Goal: Information Seeking & Learning: Learn about a topic

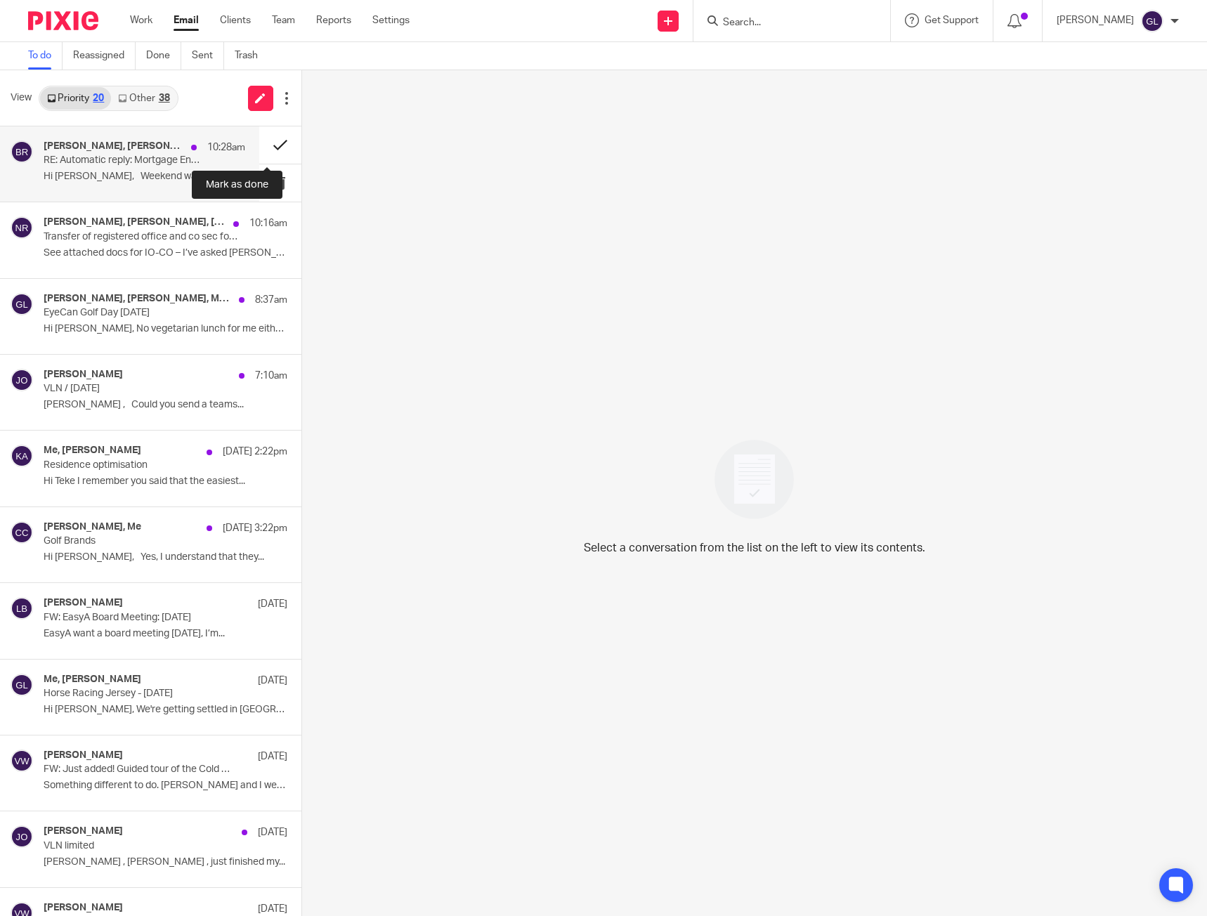
click at [263, 155] on button at bounding box center [280, 144] width 42 height 37
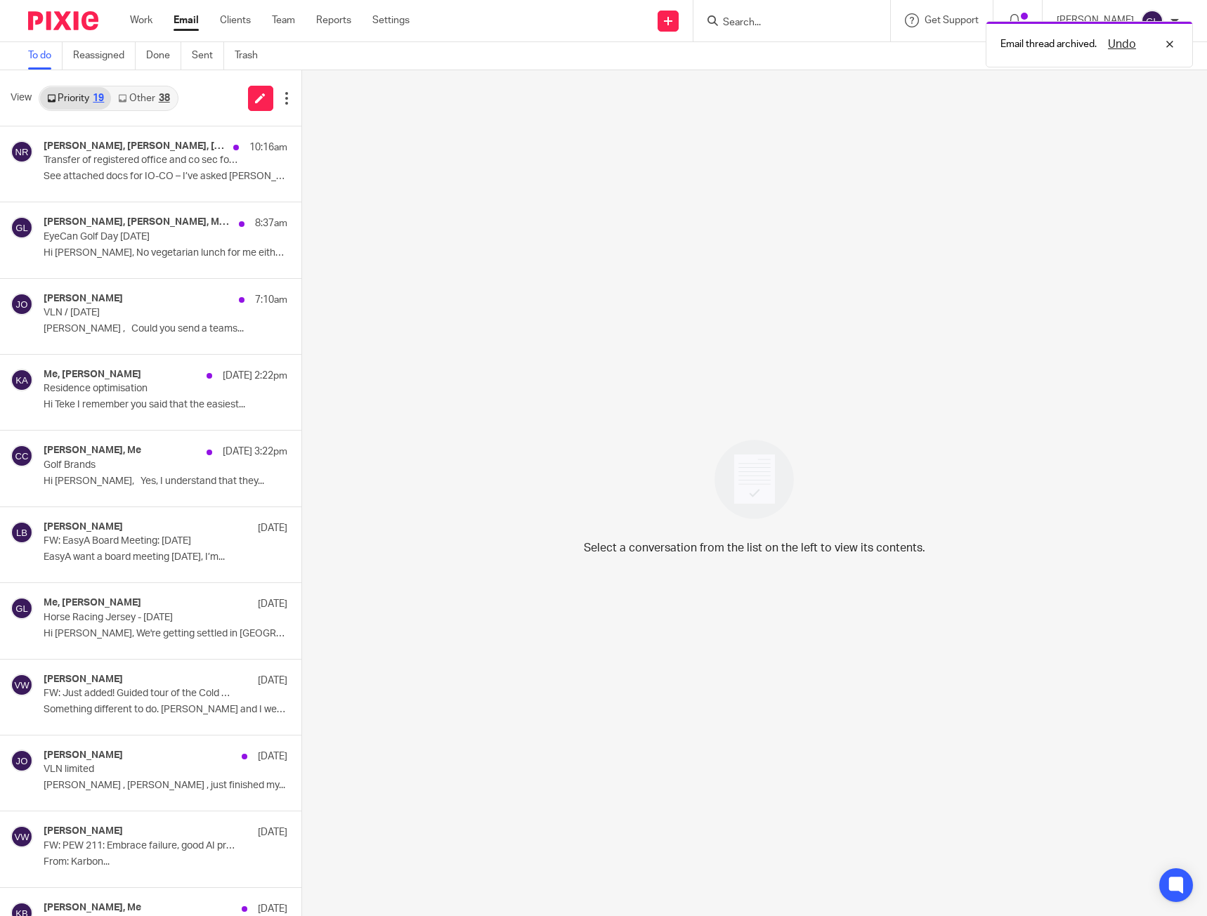
click at [159, 103] on div "38" at bounding box center [164, 98] width 11 height 10
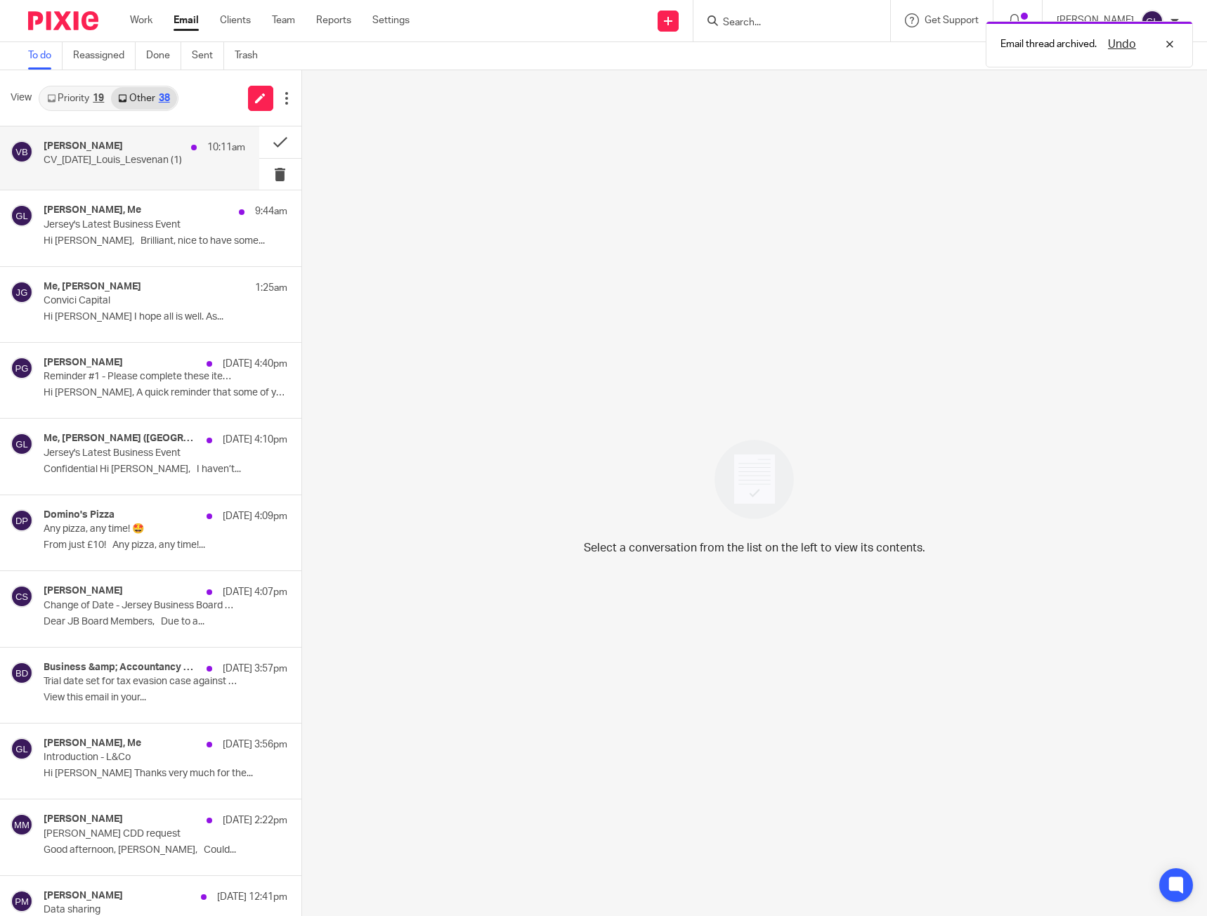
click at [152, 159] on p "CV_[DATE]_Louis_Lesvenan (1)" at bounding box center [124, 161] width 161 height 12
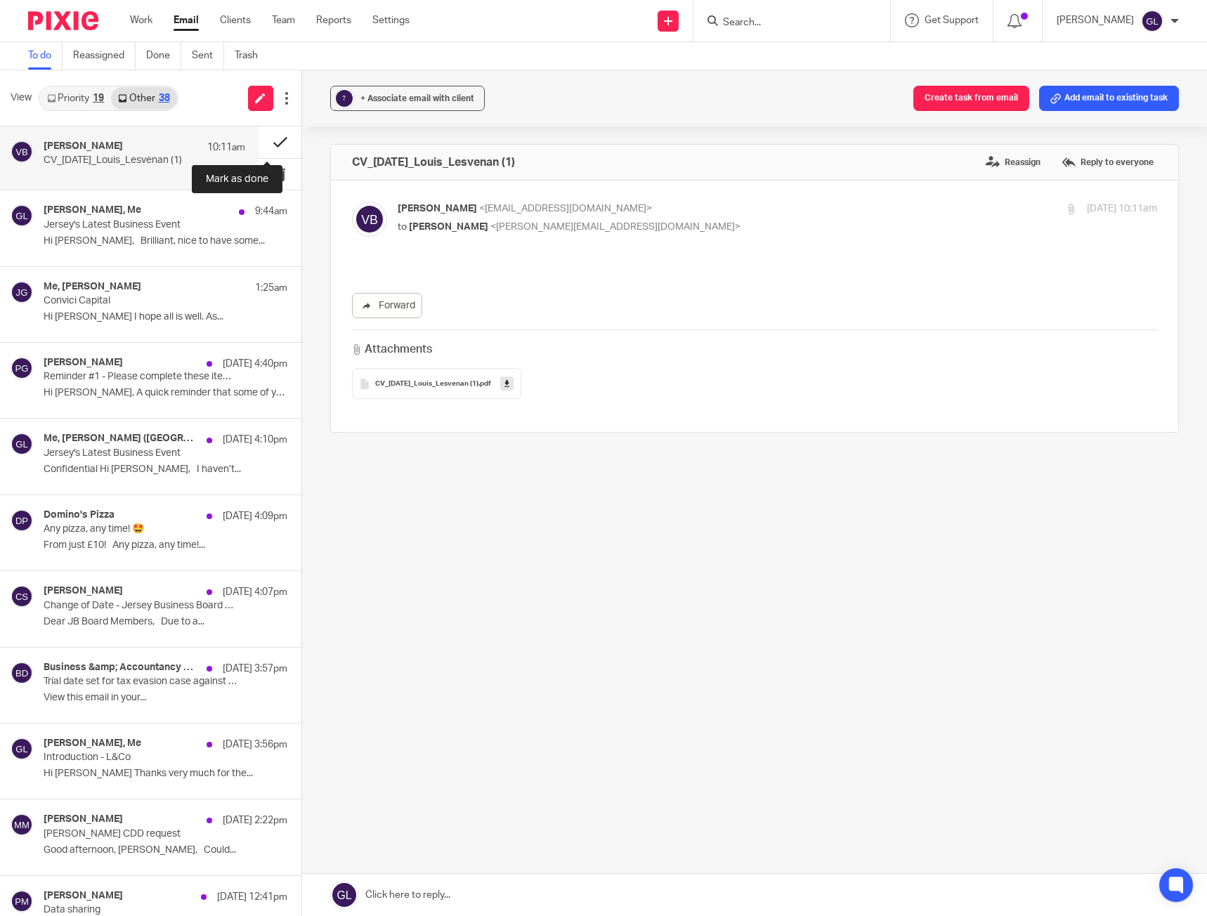
click at [268, 143] on button at bounding box center [280, 142] width 42 height 32
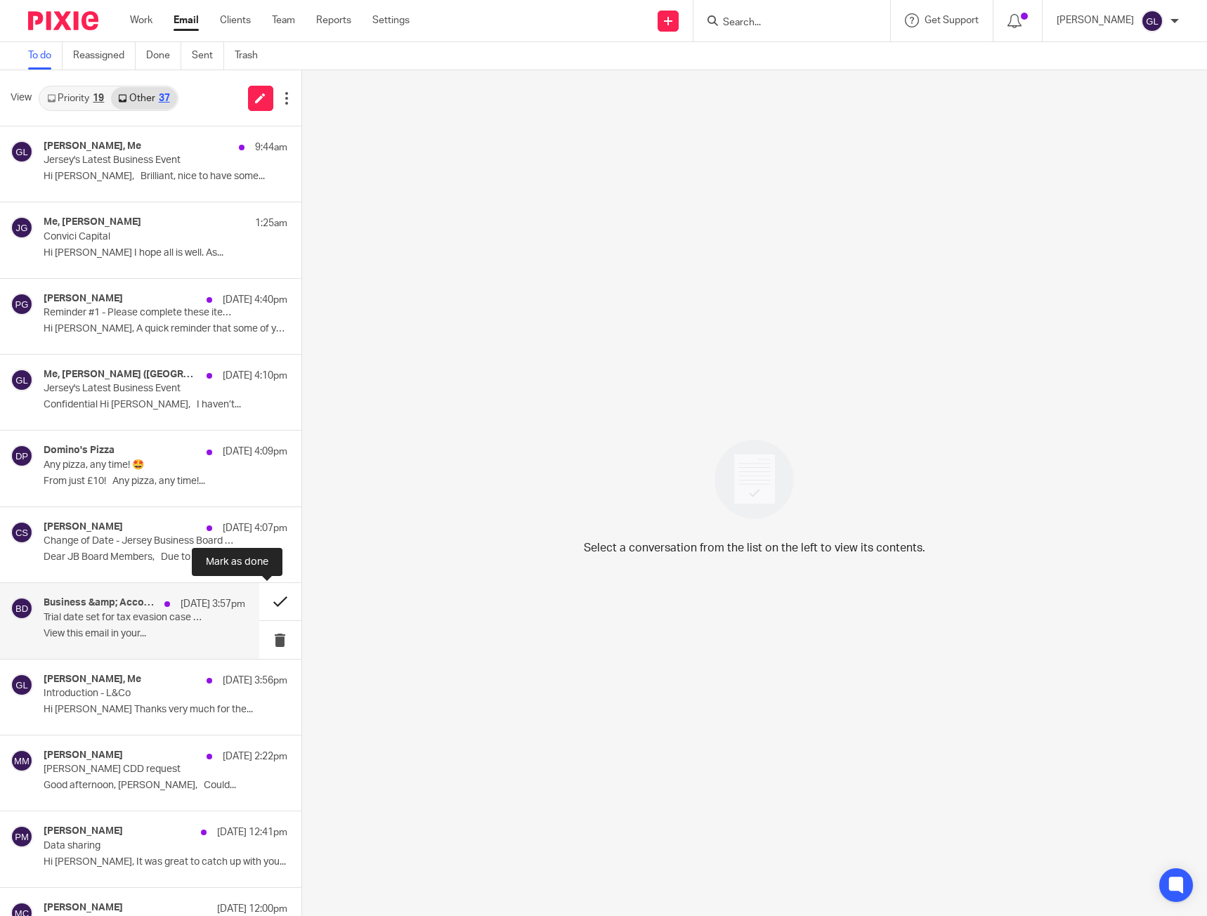
click at [265, 606] on button at bounding box center [280, 601] width 42 height 37
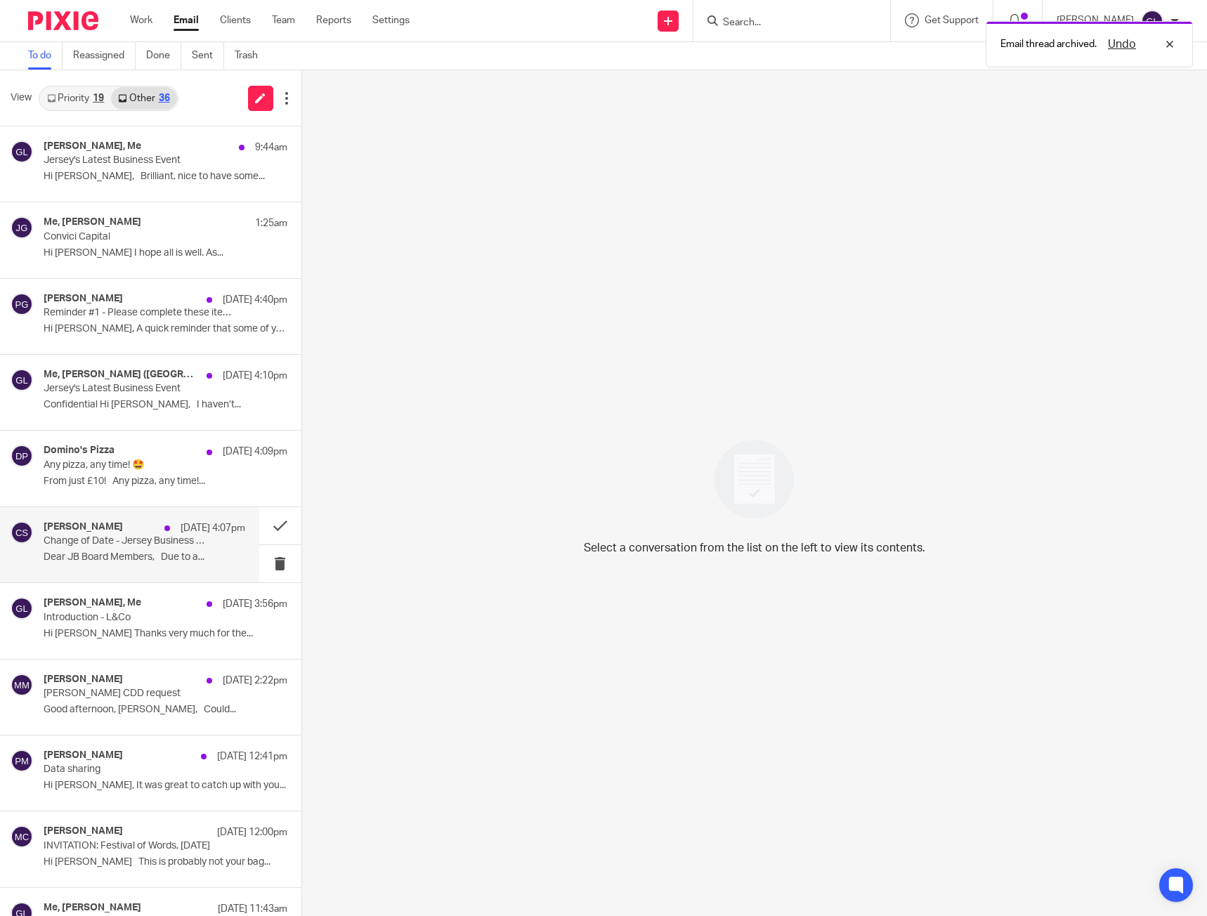
click at [153, 552] on p "Dear JB Board Members, Due to a..." at bounding box center [145, 558] width 202 height 12
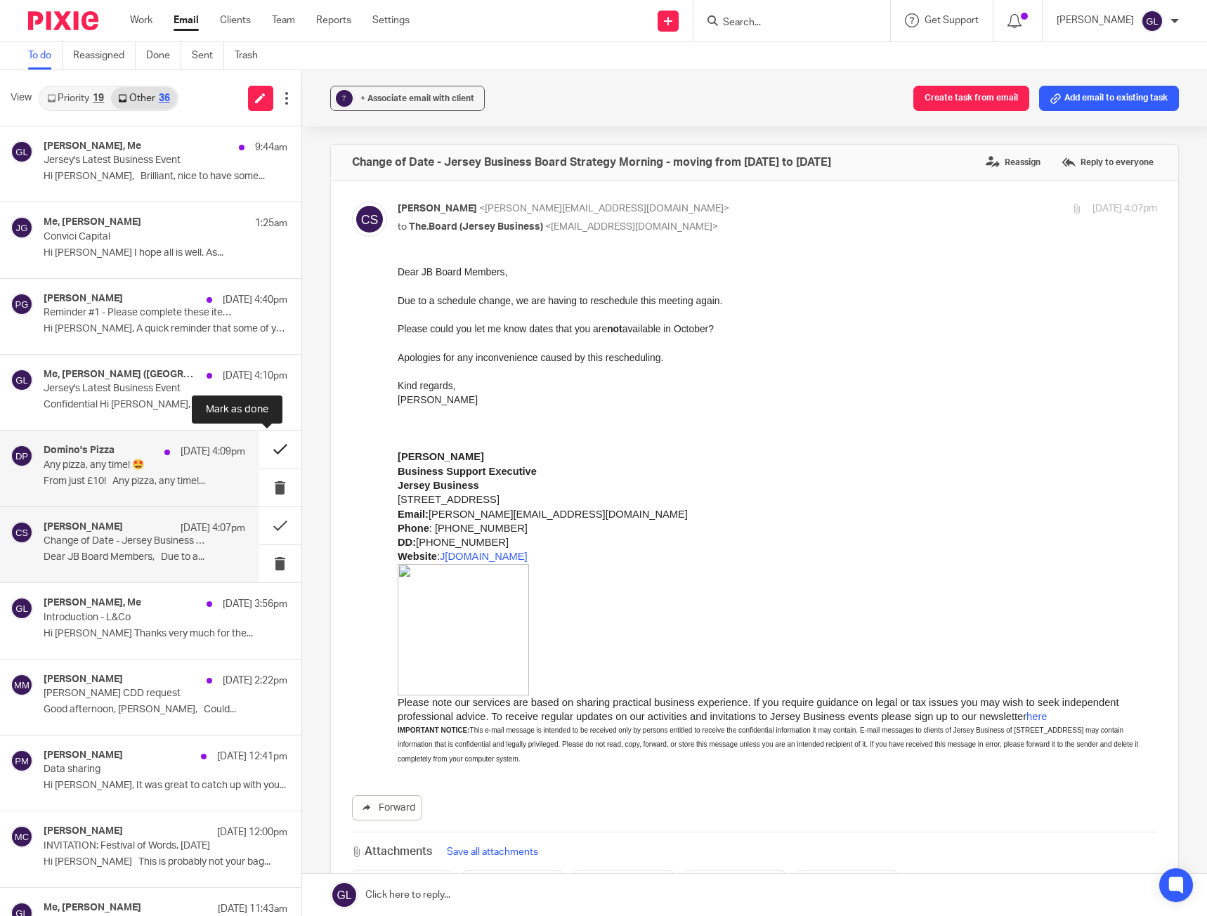
click at [259, 445] on button at bounding box center [280, 449] width 42 height 37
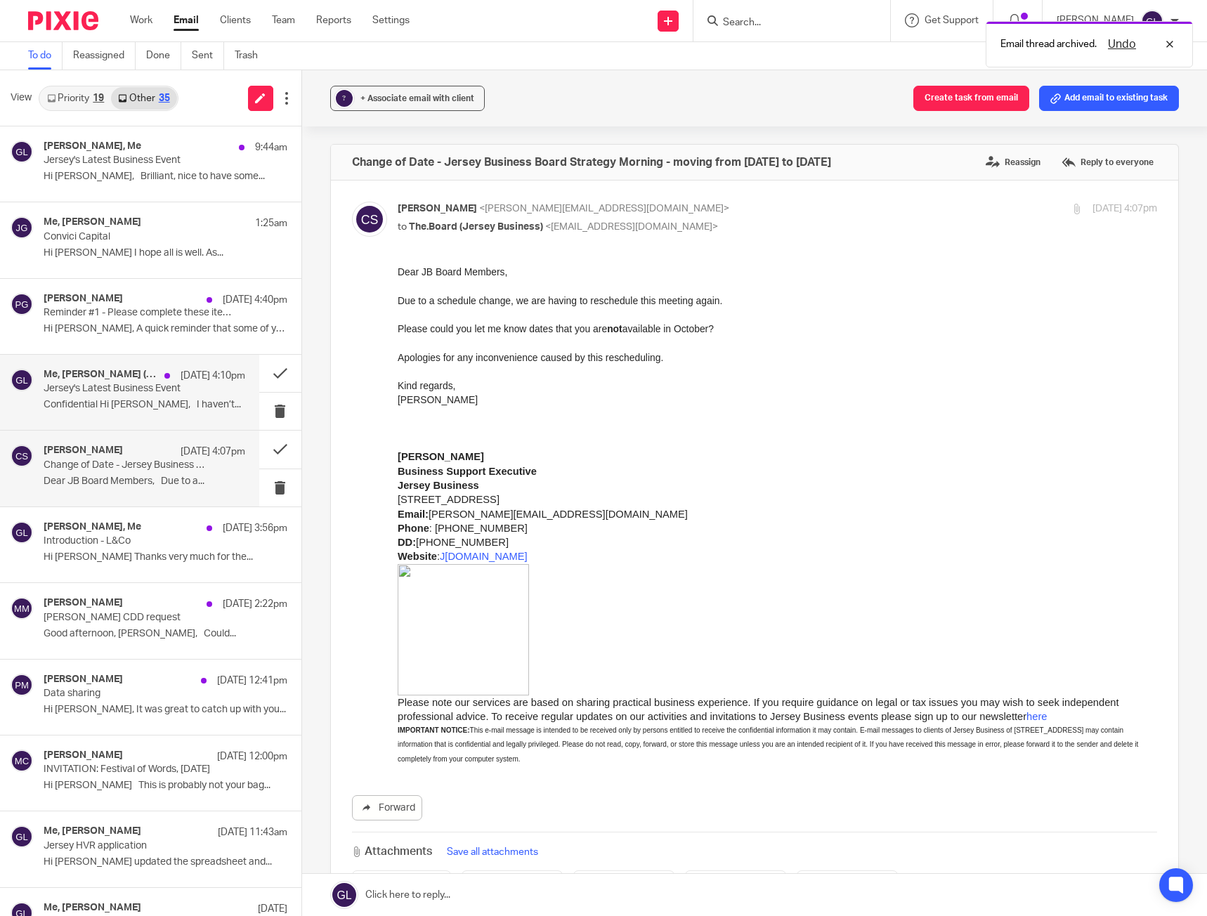
click at [169, 404] on p "Confidential Hi [PERSON_NAME], I haven’t..." at bounding box center [145, 405] width 202 height 12
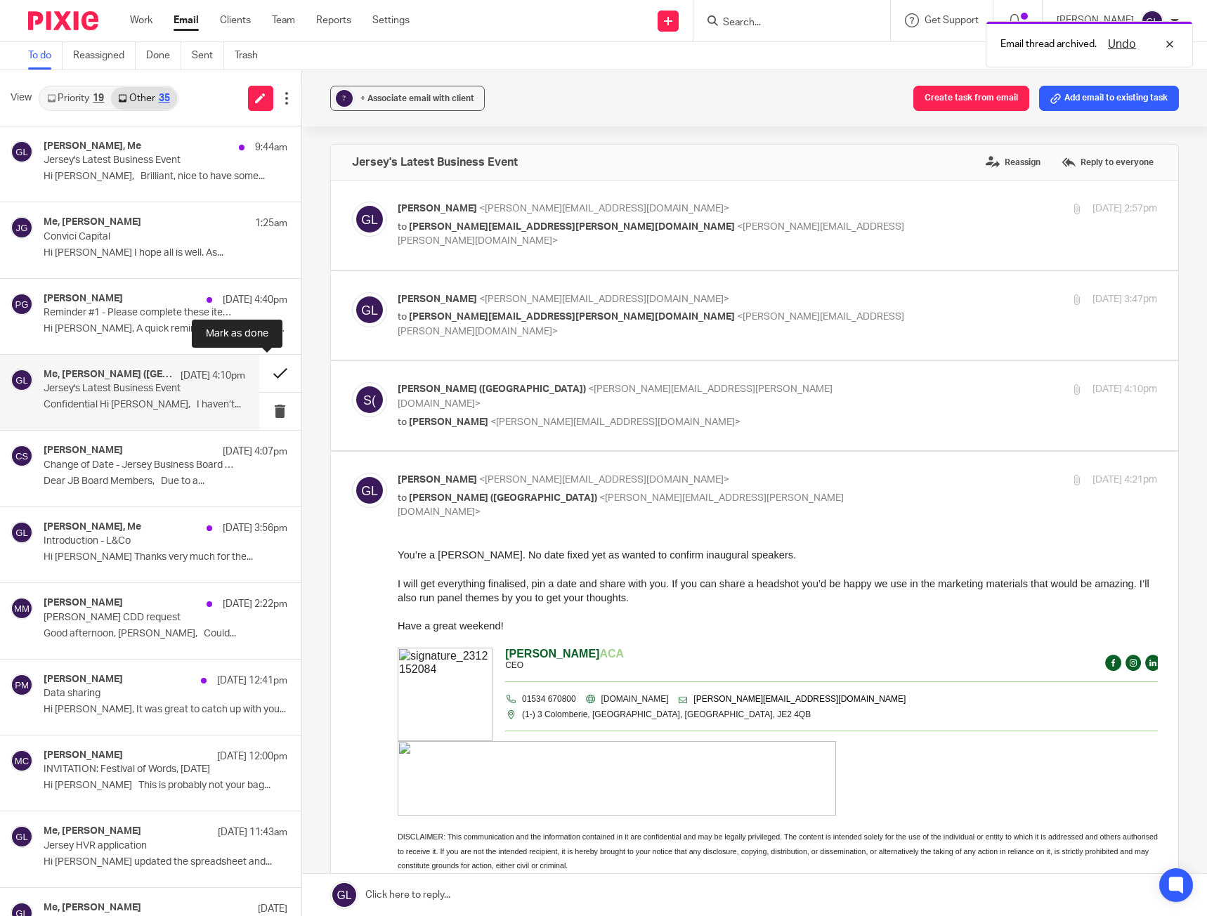
click at [271, 374] on button at bounding box center [280, 373] width 42 height 37
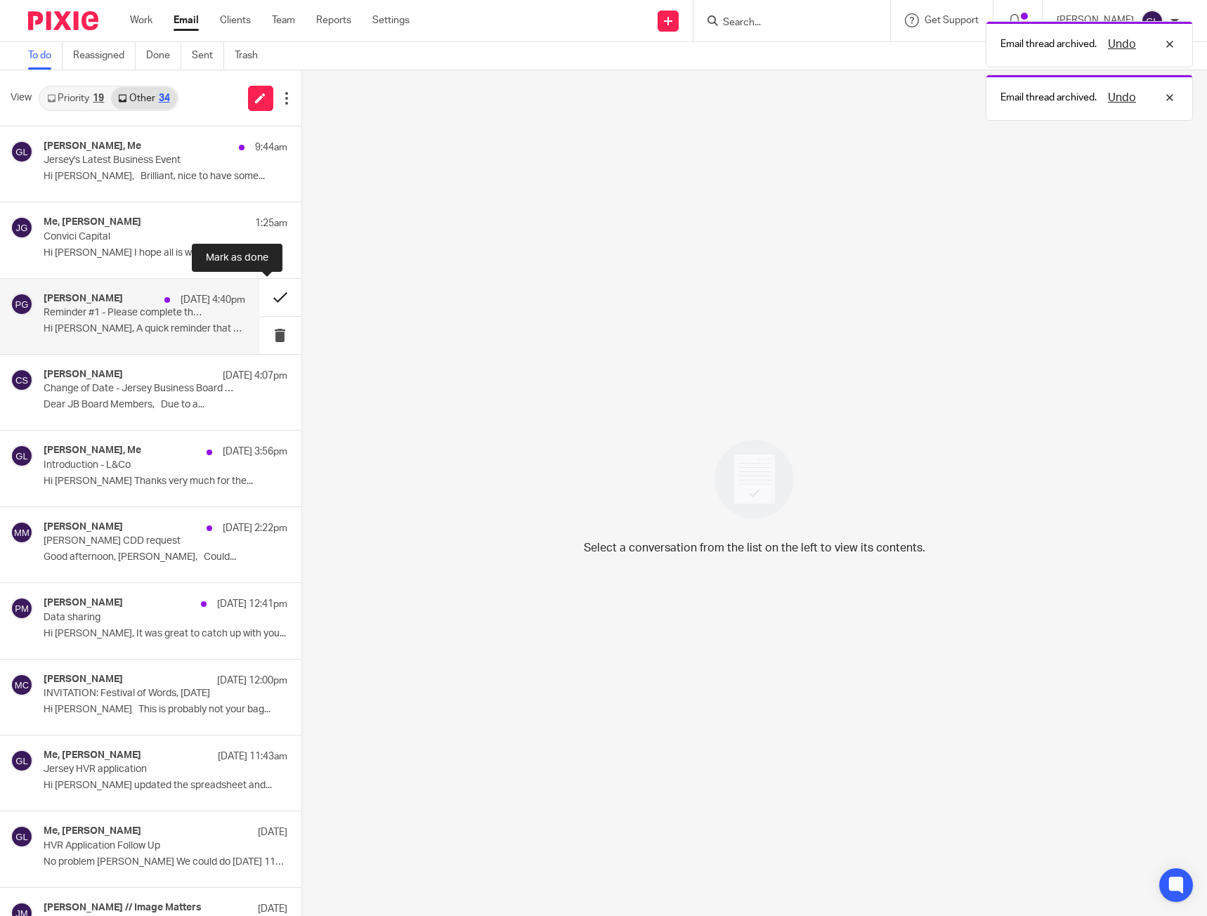
click at [275, 294] on button at bounding box center [280, 297] width 42 height 37
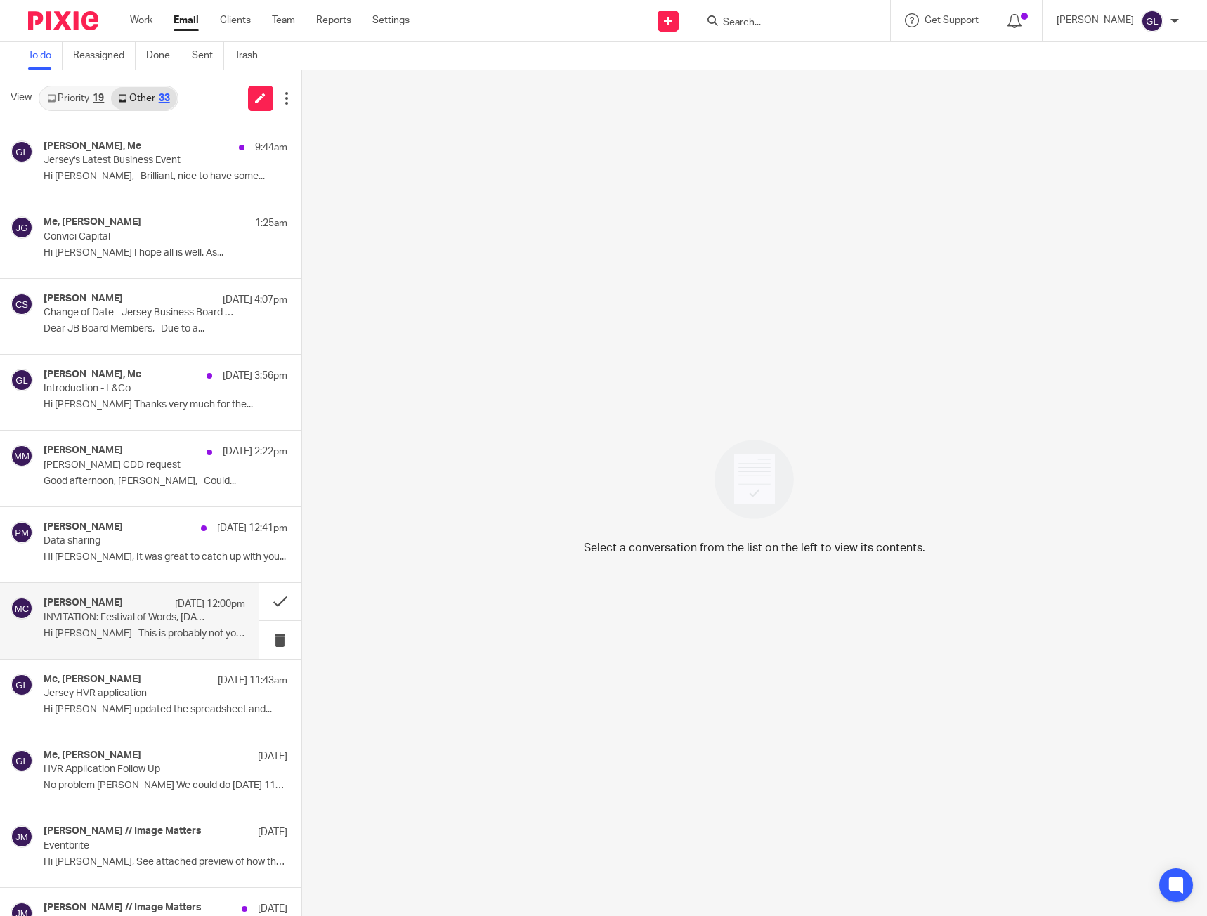
drag, startPoint x: 132, startPoint y: 631, endPoint x: 18, endPoint y: 610, distance: 116.5
click at [132, 631] on p "Hi [PERSON_NAME] This is probably not your bag..." at bounding box center [145, 634] width 202 height 12
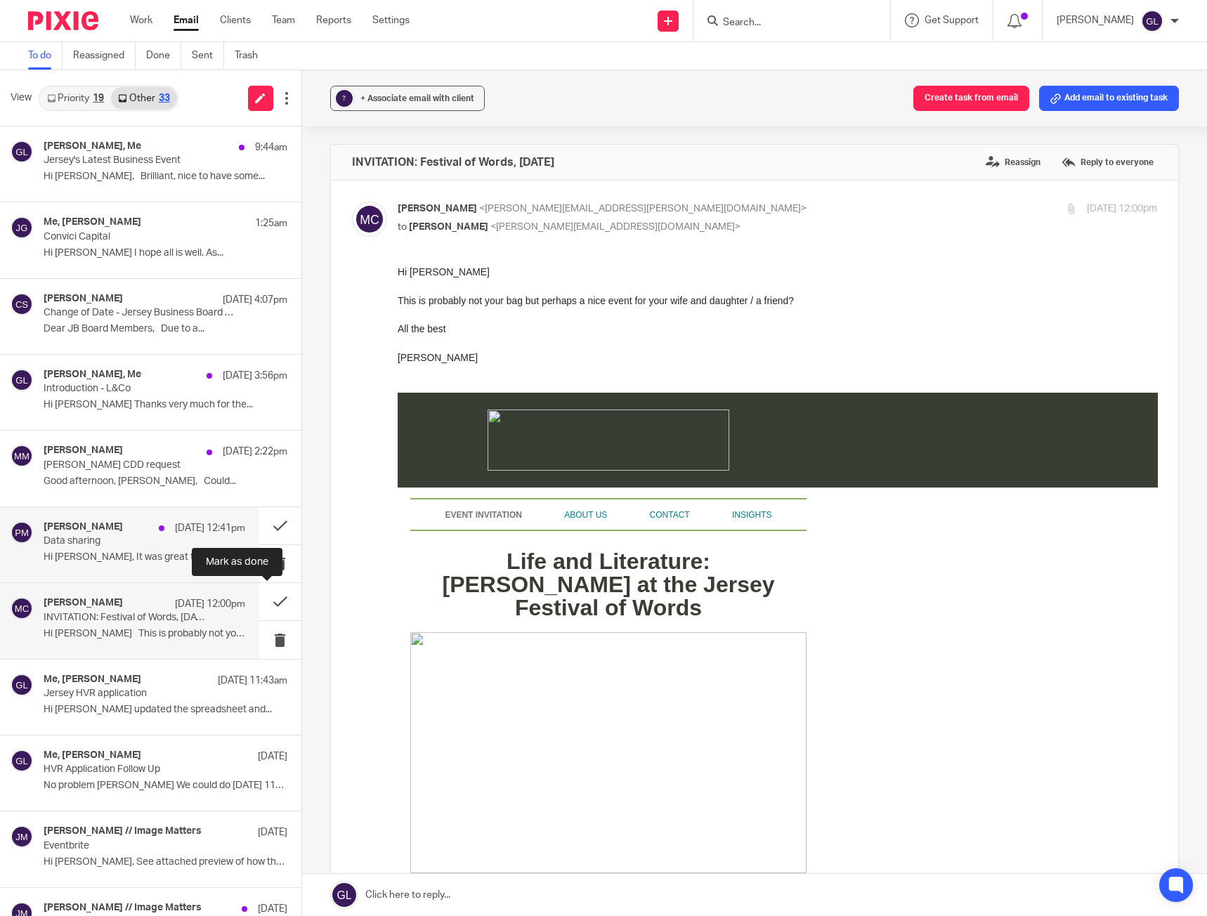
drag, startPoint x: 266, startPoint y: 597, endPoint x: 214, endPoint y: 577, distance: 55.8
click at [266, 597] on button at bounding box center [280, 601] width 42 height 37
